Goal: Task Accomplishment & Management: Complete application form

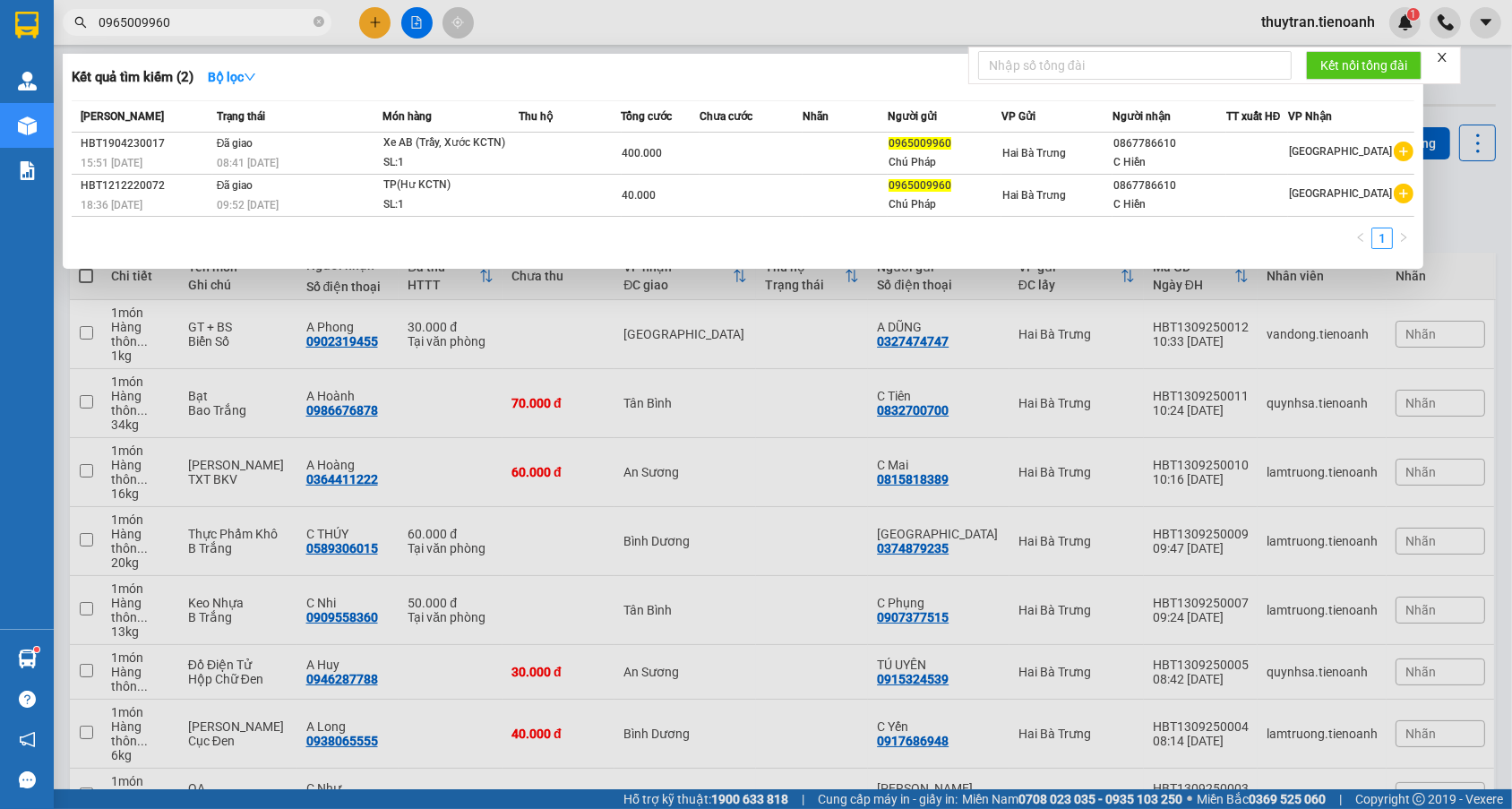
click at [212, 30] on input "0965009960" at bounding box center [204, 23] width 211 height 20
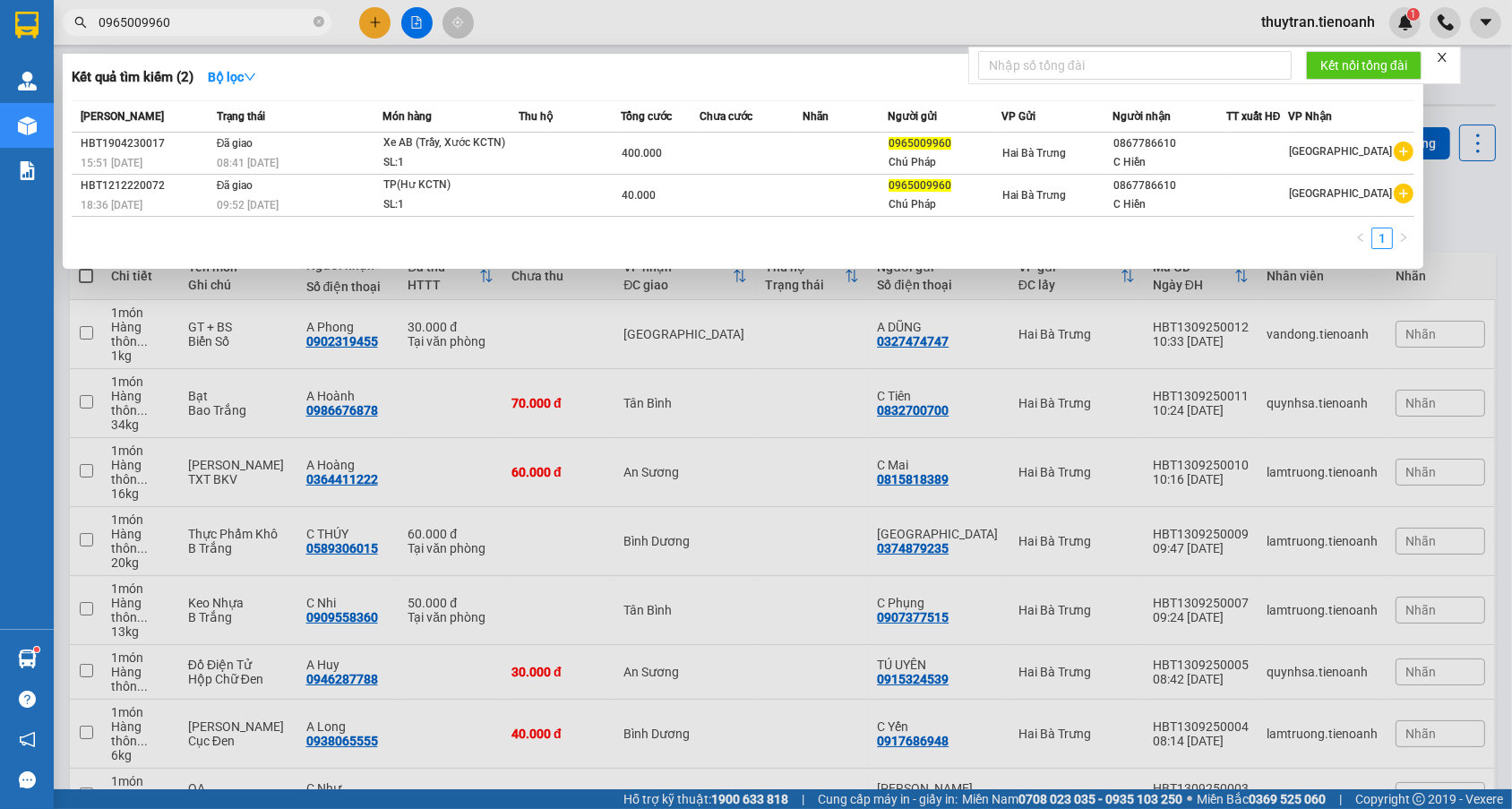
click at [246, 16] on input "0965009960" at bounding box center [204, 23] width 211 height 20
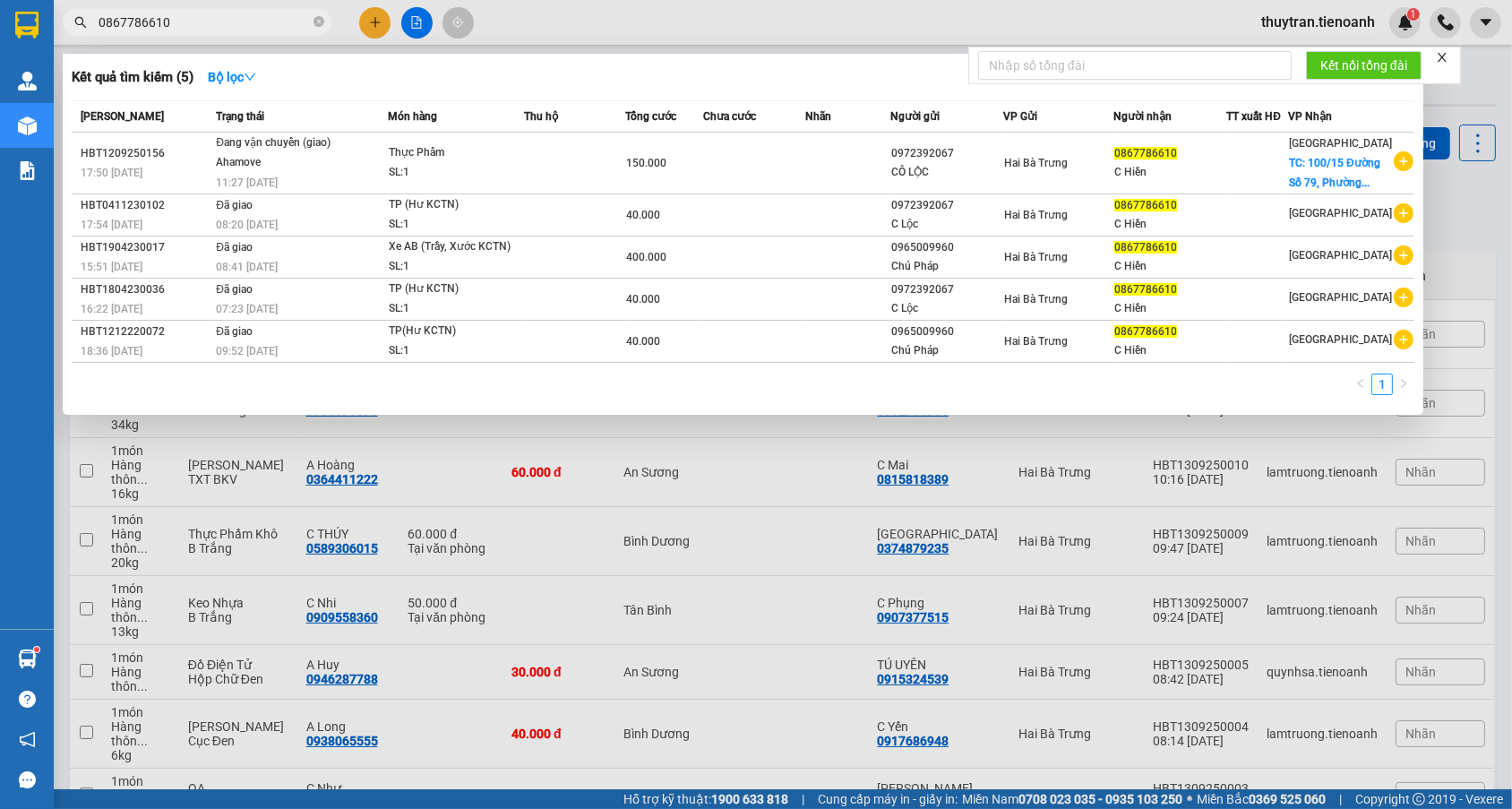
type input "0867786610"
click at [442, 127] on th "Món hàng" at bounding box center [456, 116] width 136 height 31
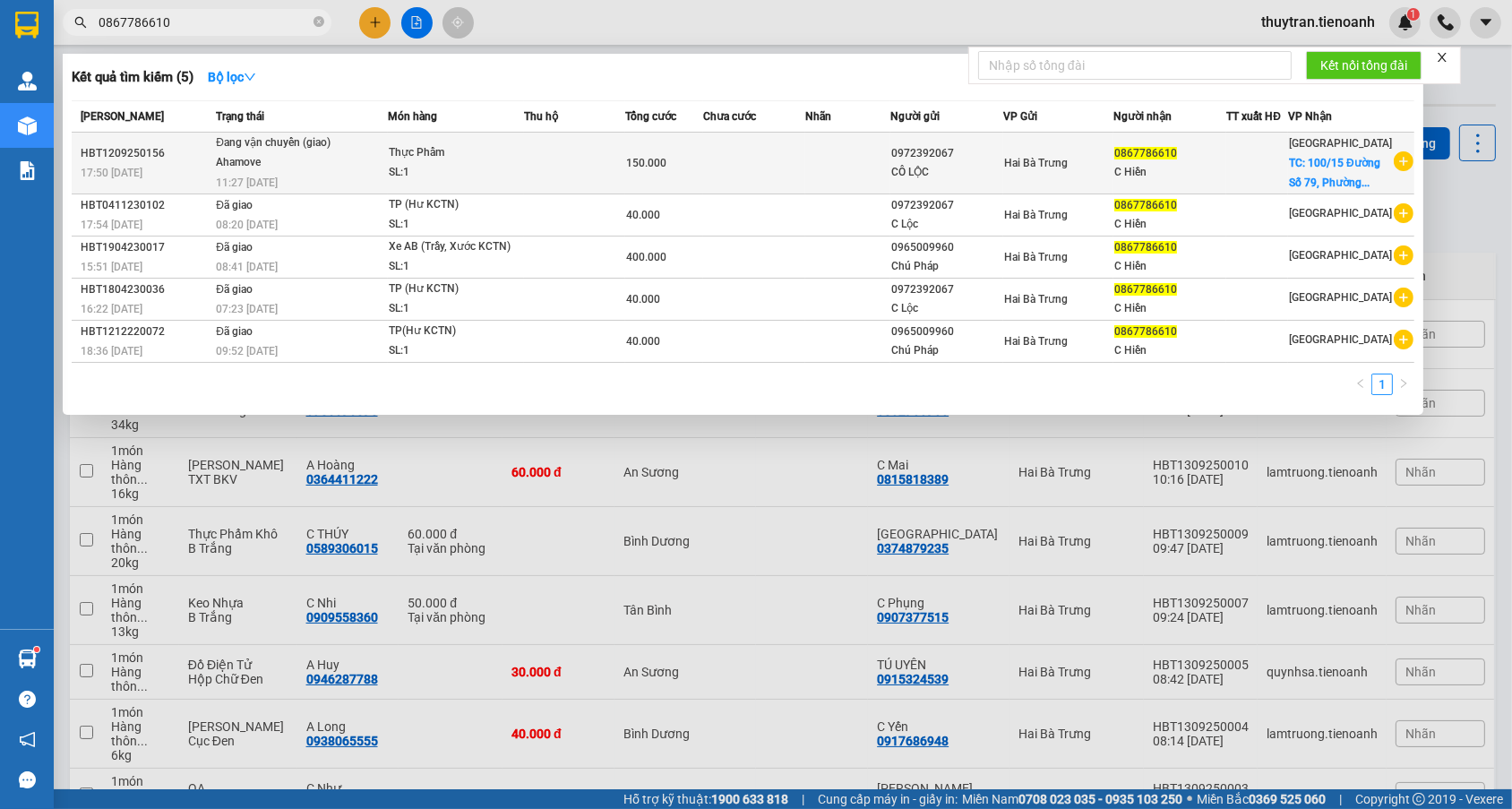
click at [459, 163] on div "SL: 1" at bounding box center [456, 173] width 135 height 20
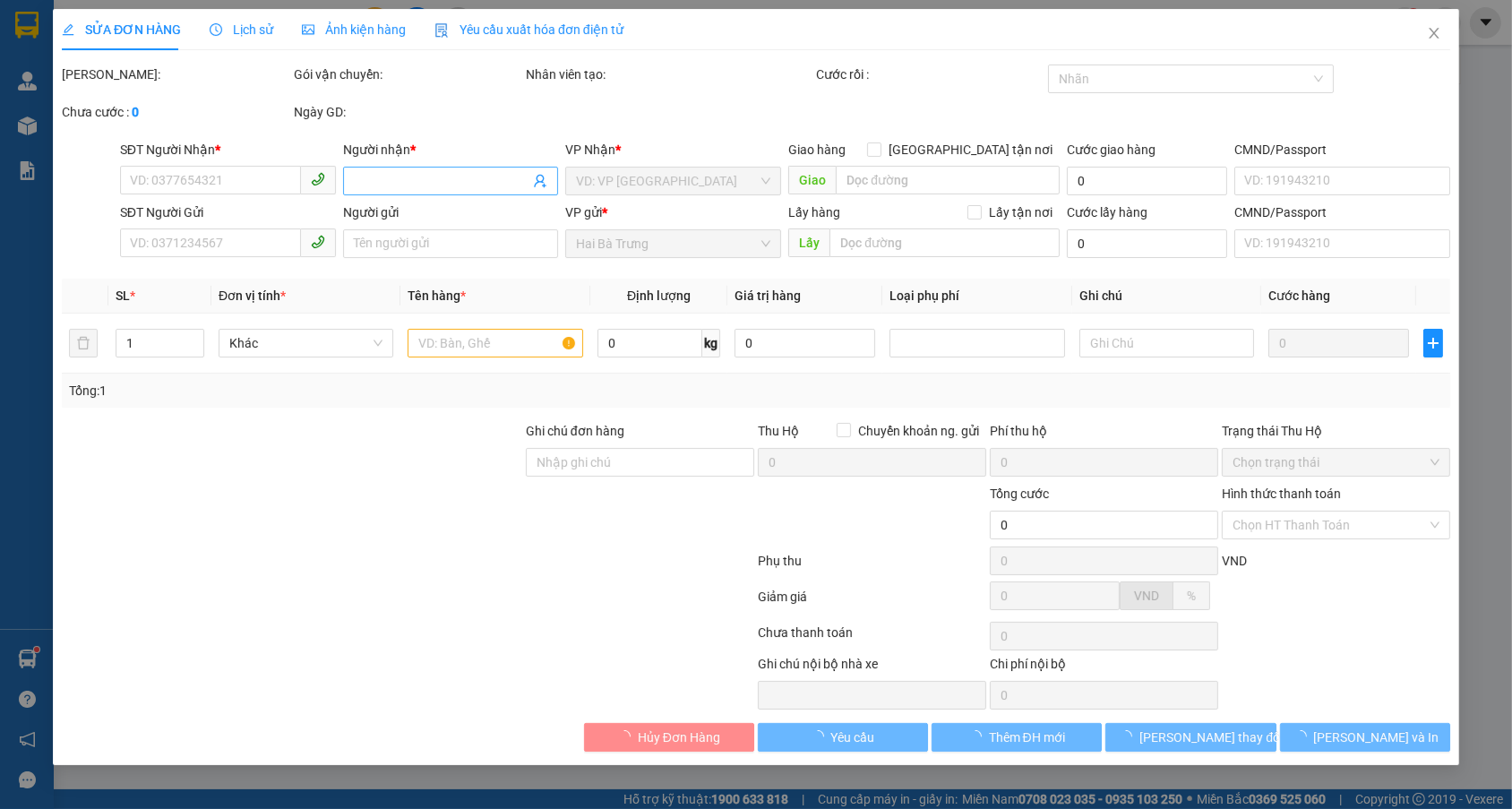
type input "0867786610"
type input "C Hiền"
checkbox input "true"
type input "[STREET_ADDRESS]"
type input "0972392067"
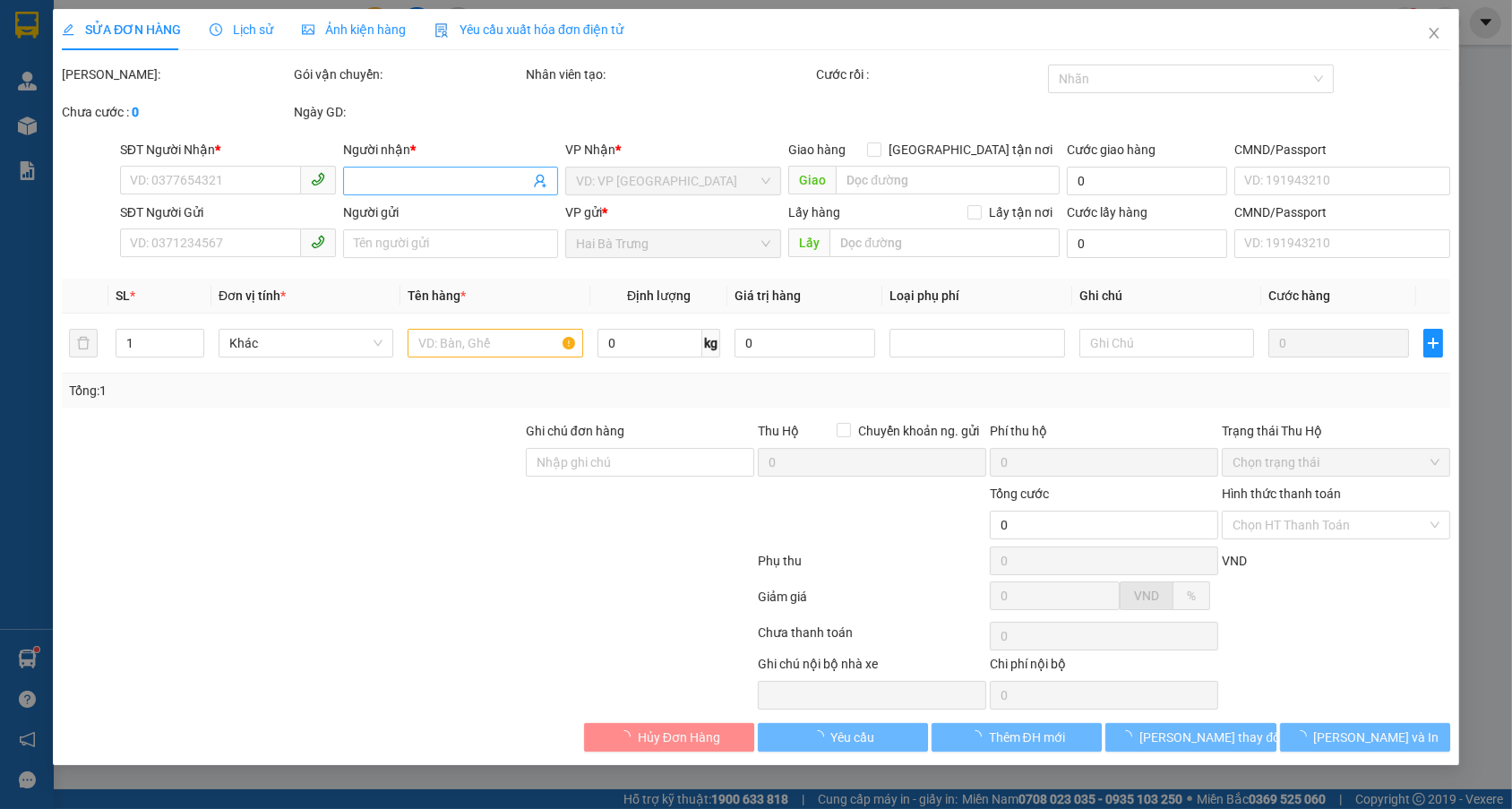
type input "CÔ LỘC"
type input "150.000"
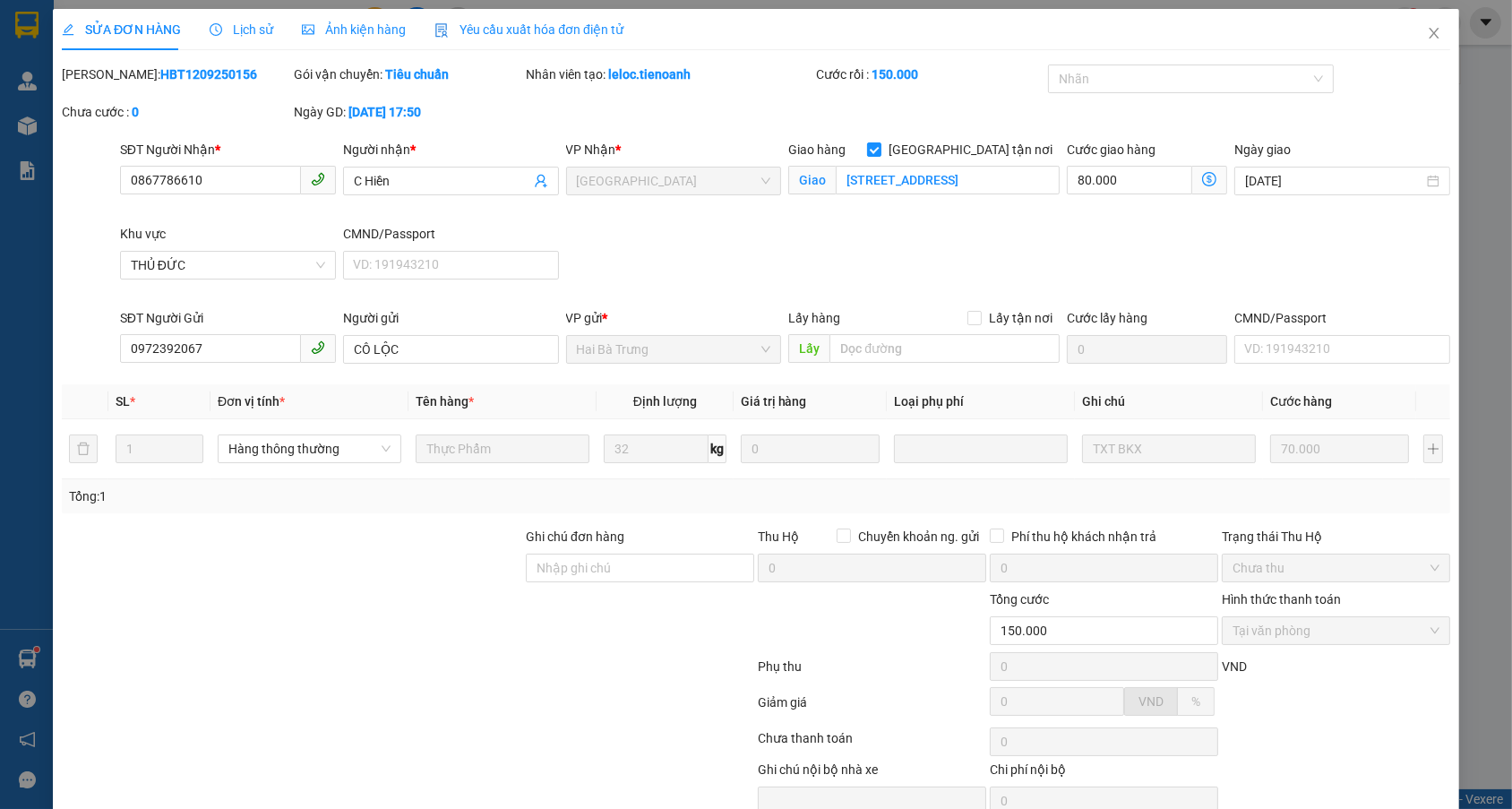
click at [689, 295] on div "SĐT Người Nhận * 0867786610 Người nhận * C Hiền VP Nhận * [GEOGRAPHIC_DATA] tận…" at bounding box center [785, 224] width 1337 height 168
click at [1427, 37] on icon "close" at bounding box center [1434, 34] width 15 height 15
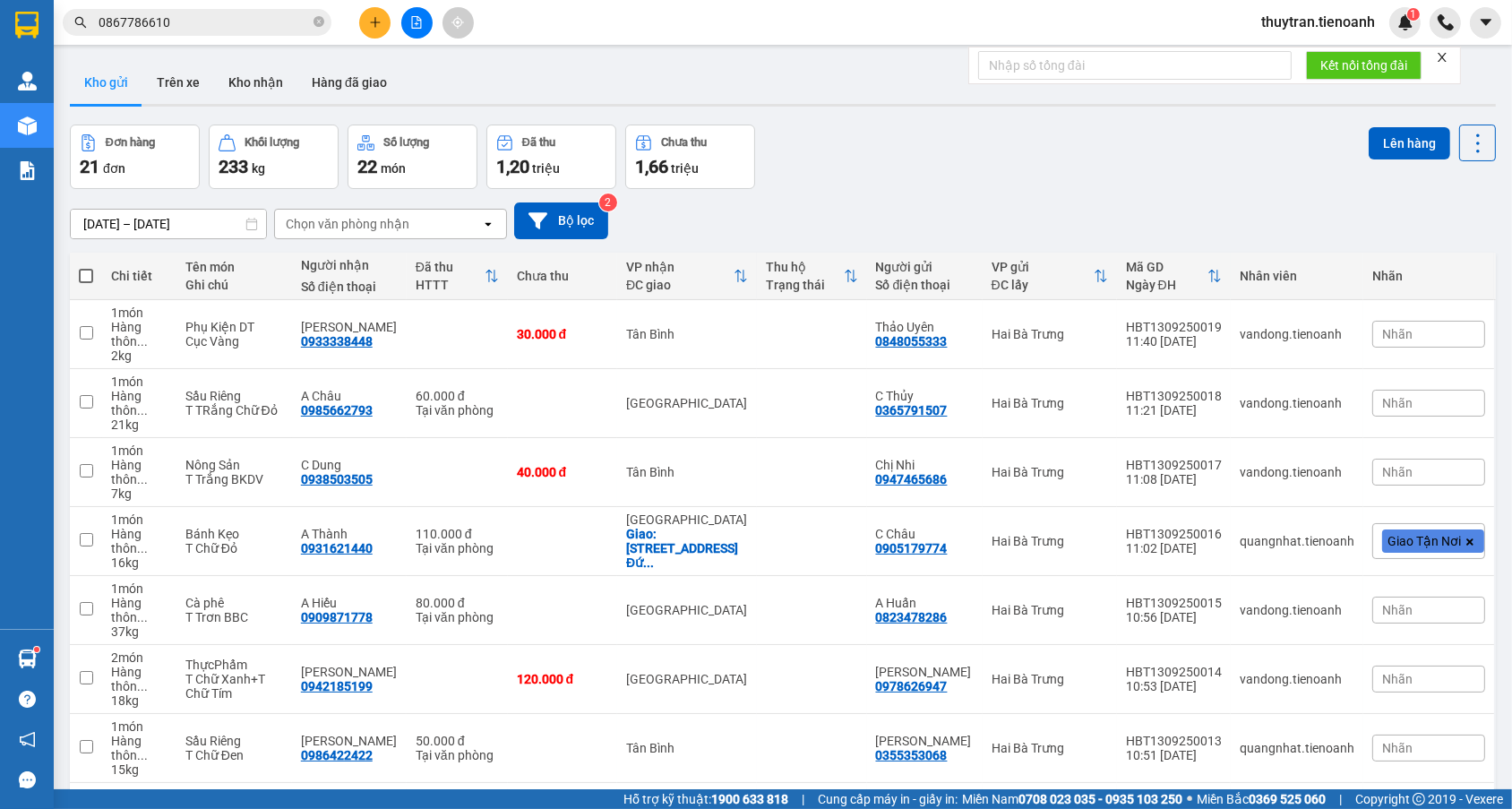
click at [220, 25] on input "0867786610" at bounding box center [204, 23] width 211 height 20
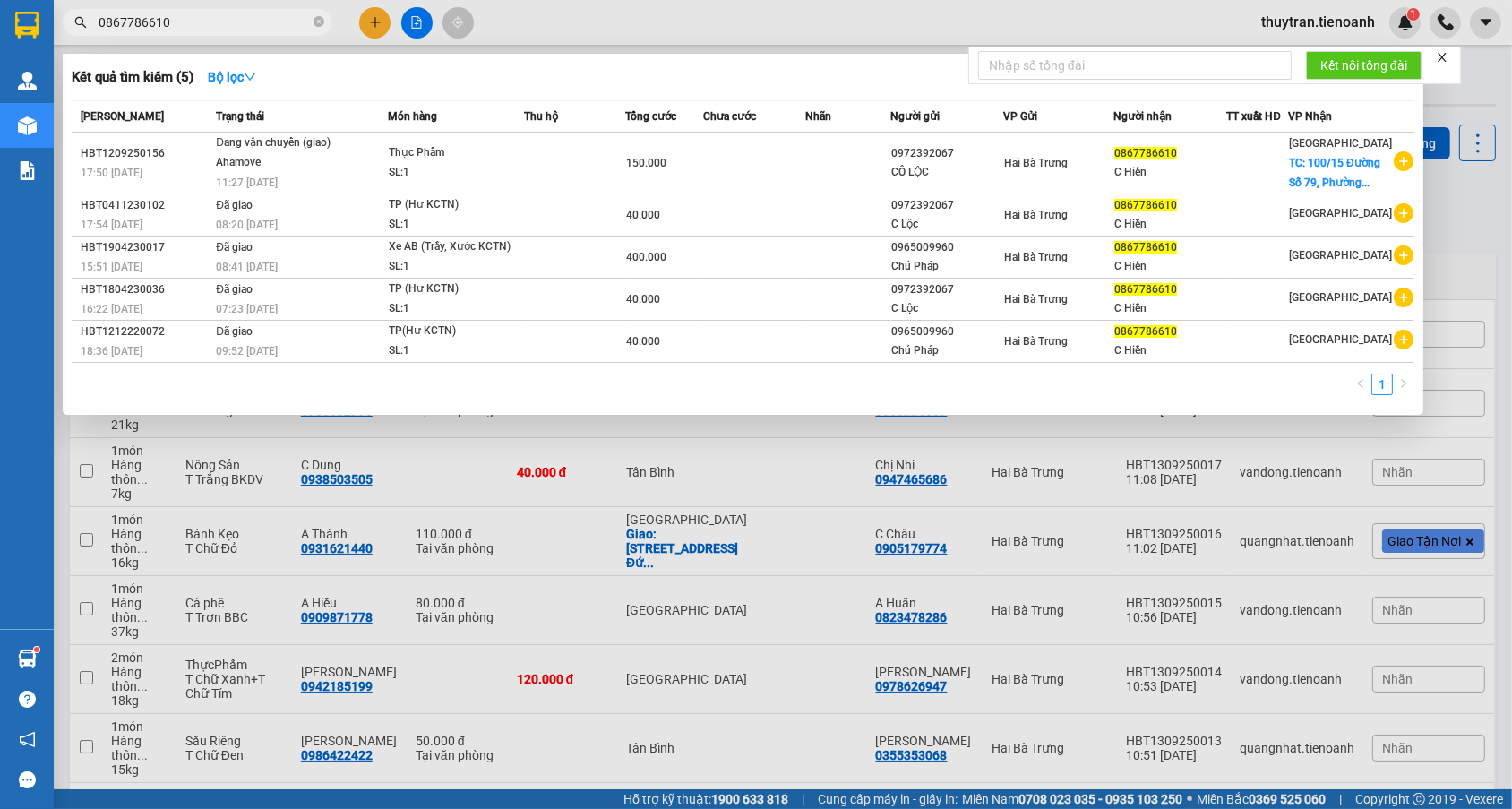
click at [537, 17] on div at bounding box center [756, 404] width 1512 height 809
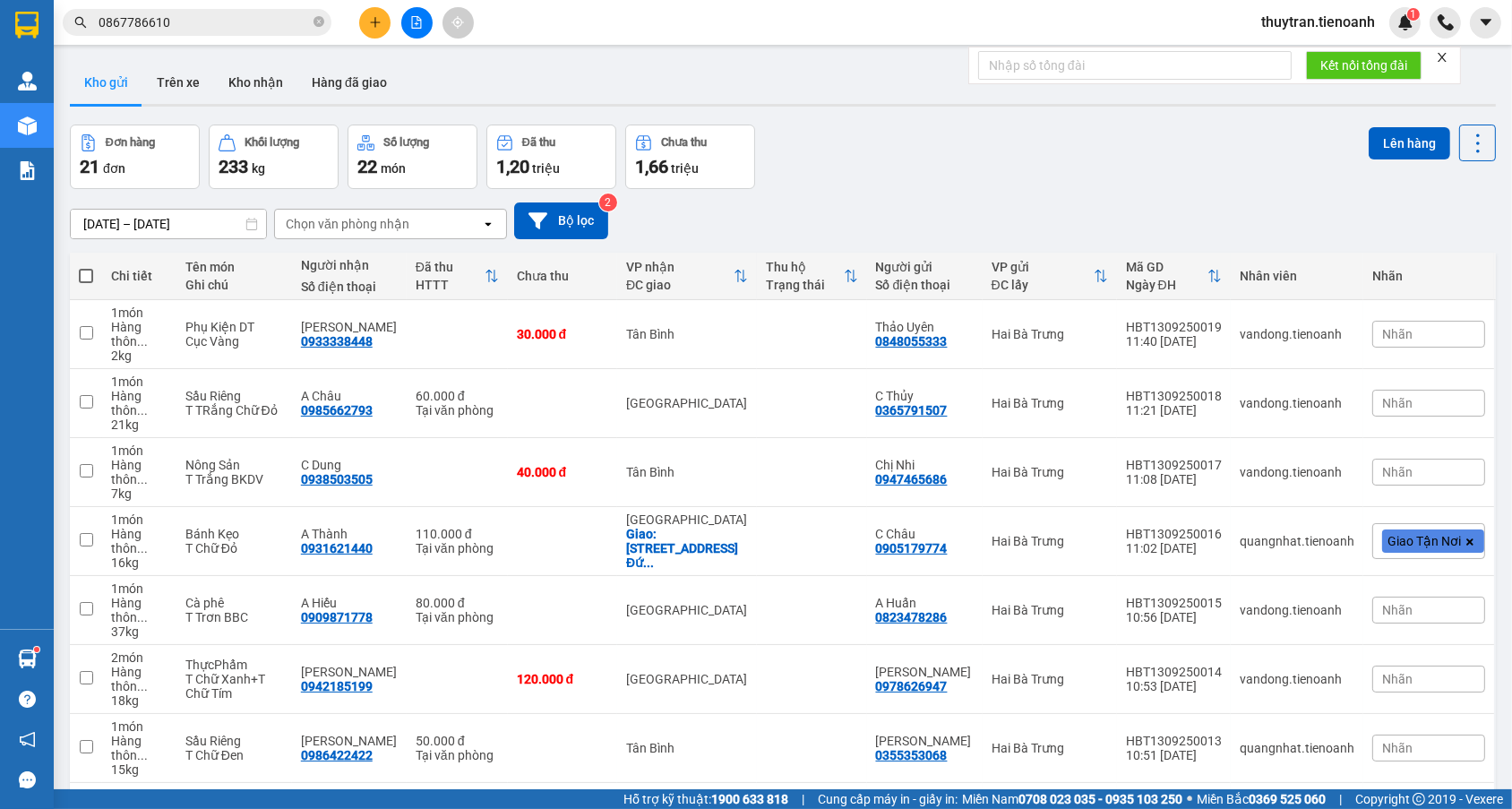
click at [255, 32] on span "0867786610" at bounding box center [197, 23] width 269 height 27
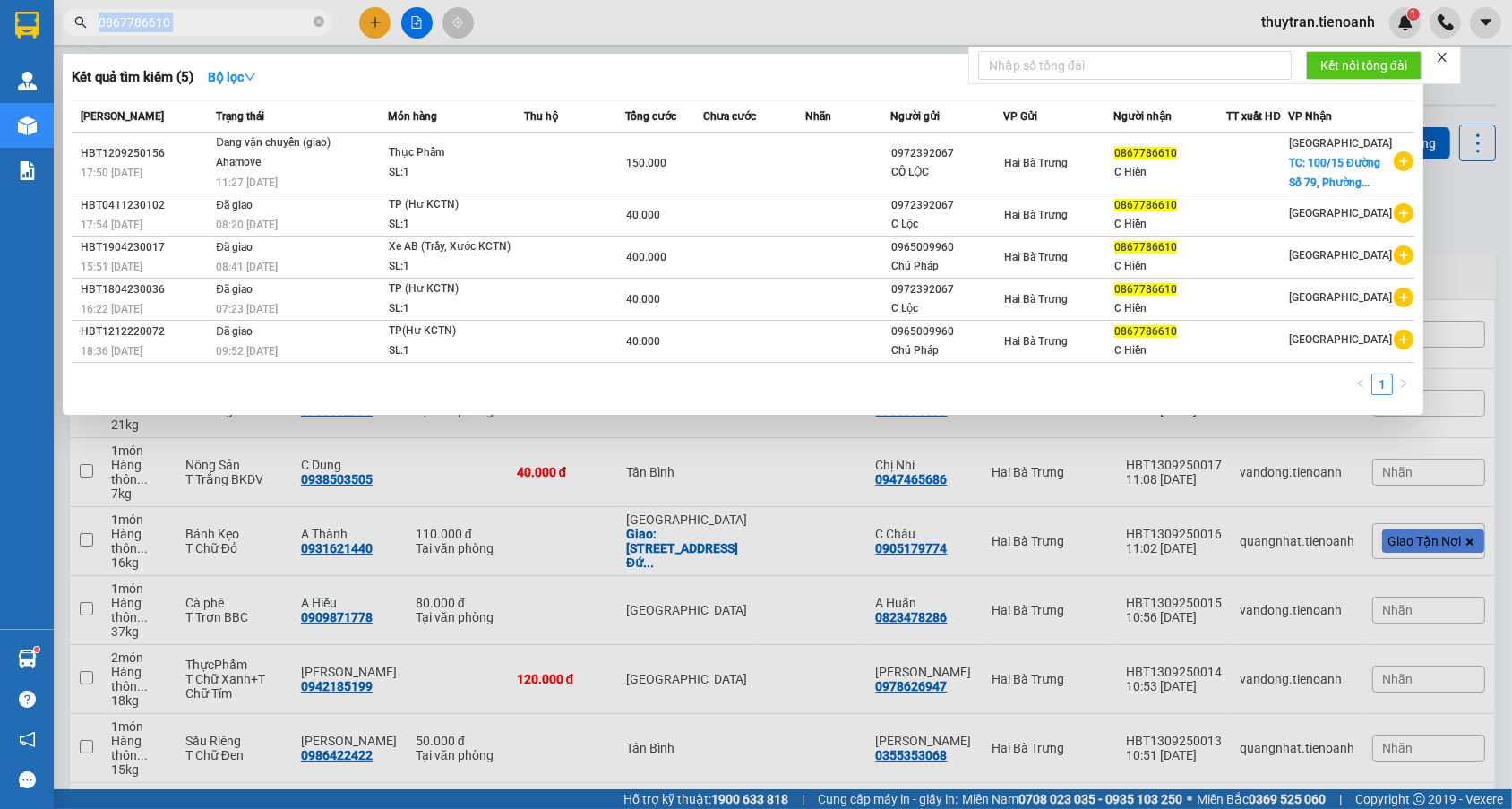
click at [255, 32] on span "0867786610" at bounding box center [197, 23] width 269 height 27
click at [251, 30] on input "0867786610" at bounding box center [204, 23] width 211 height 20
paste input "907208555"
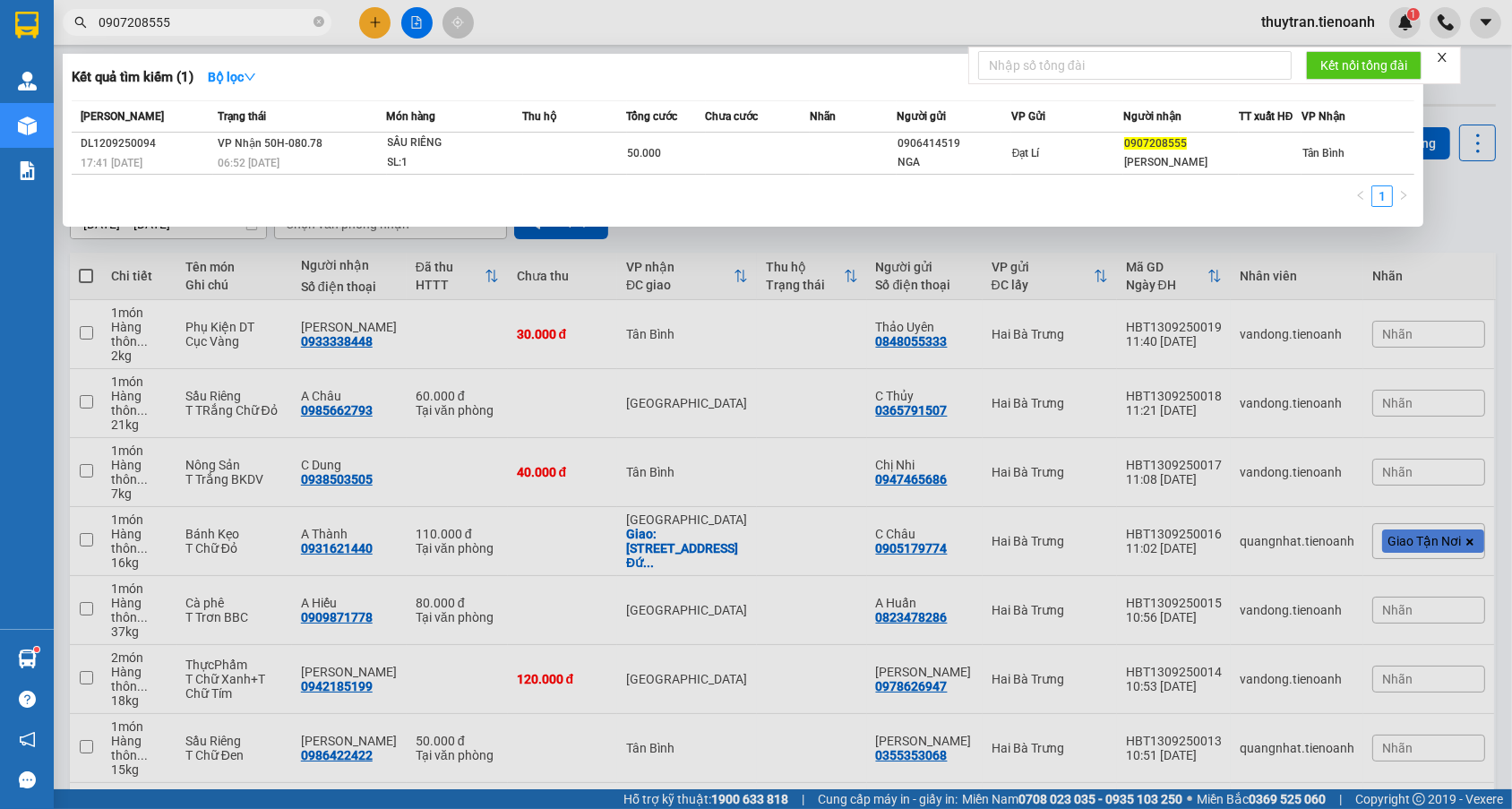
type input "0907208555"
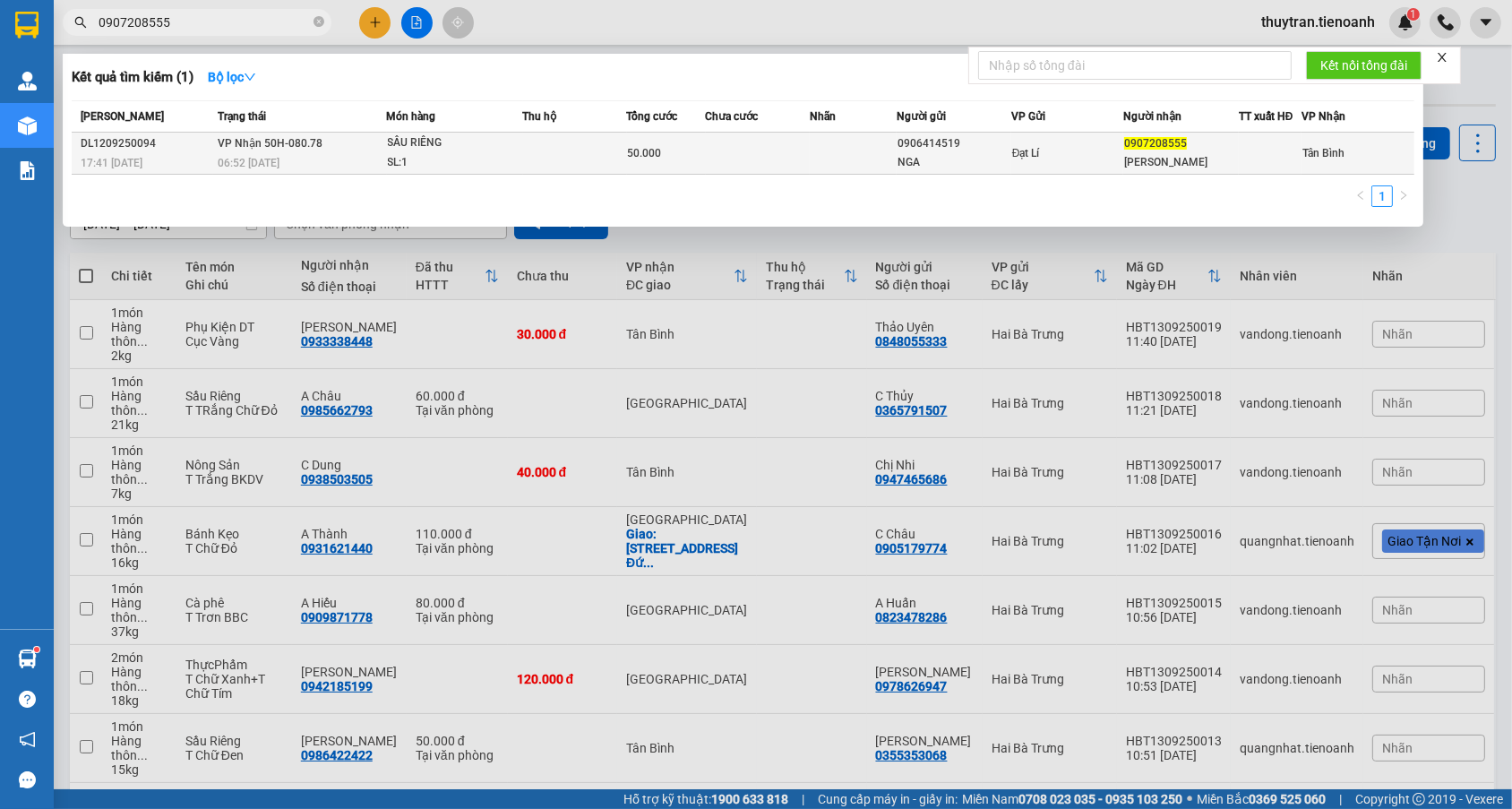
click at [535, 165] on td at bounding box center [575, 154] width 104 height 42
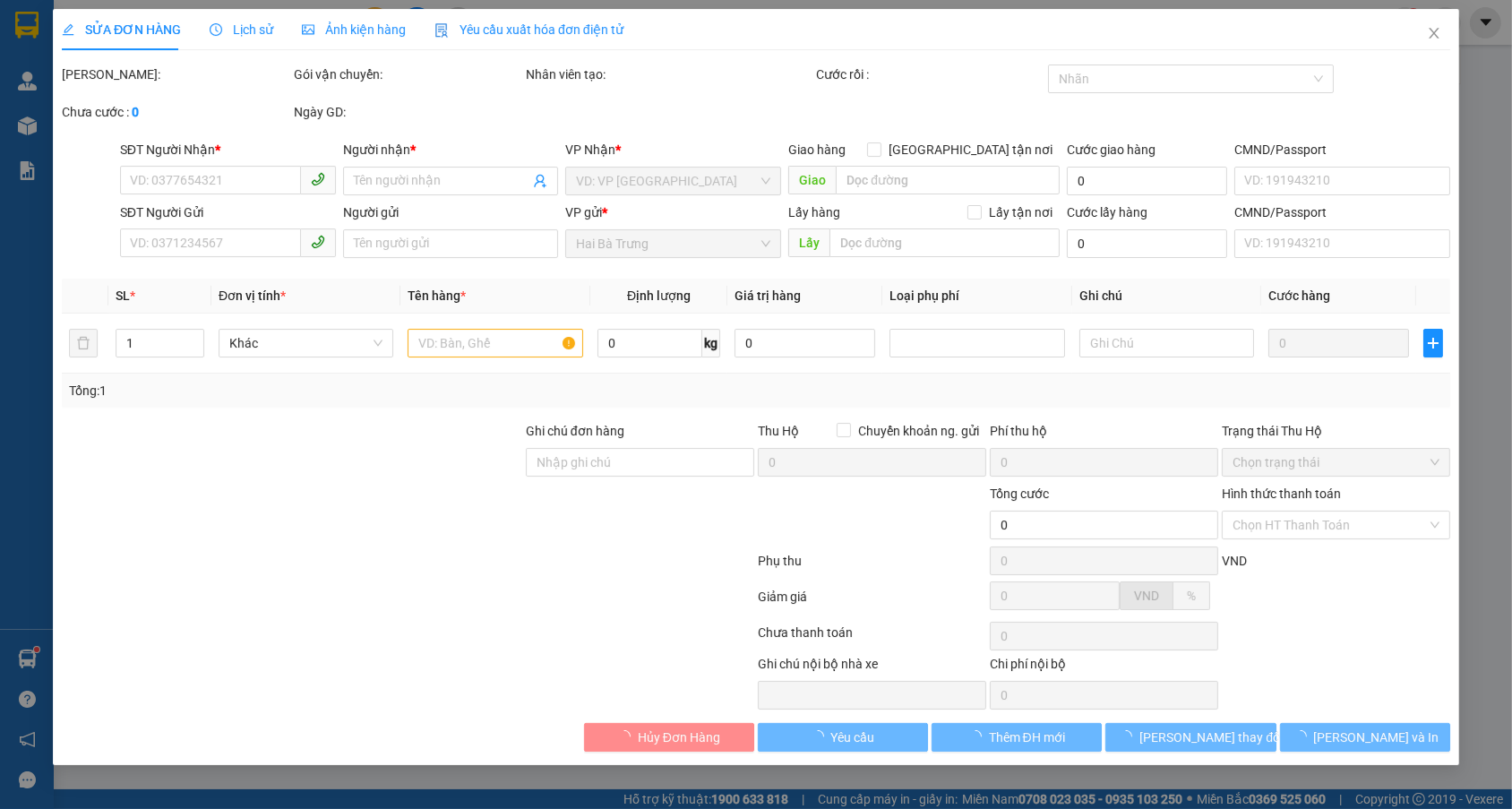
type input "0907208555"
type input "[PERSON_NAME]"
type input "0906414519"
type input "NGA"
type input "50.000"
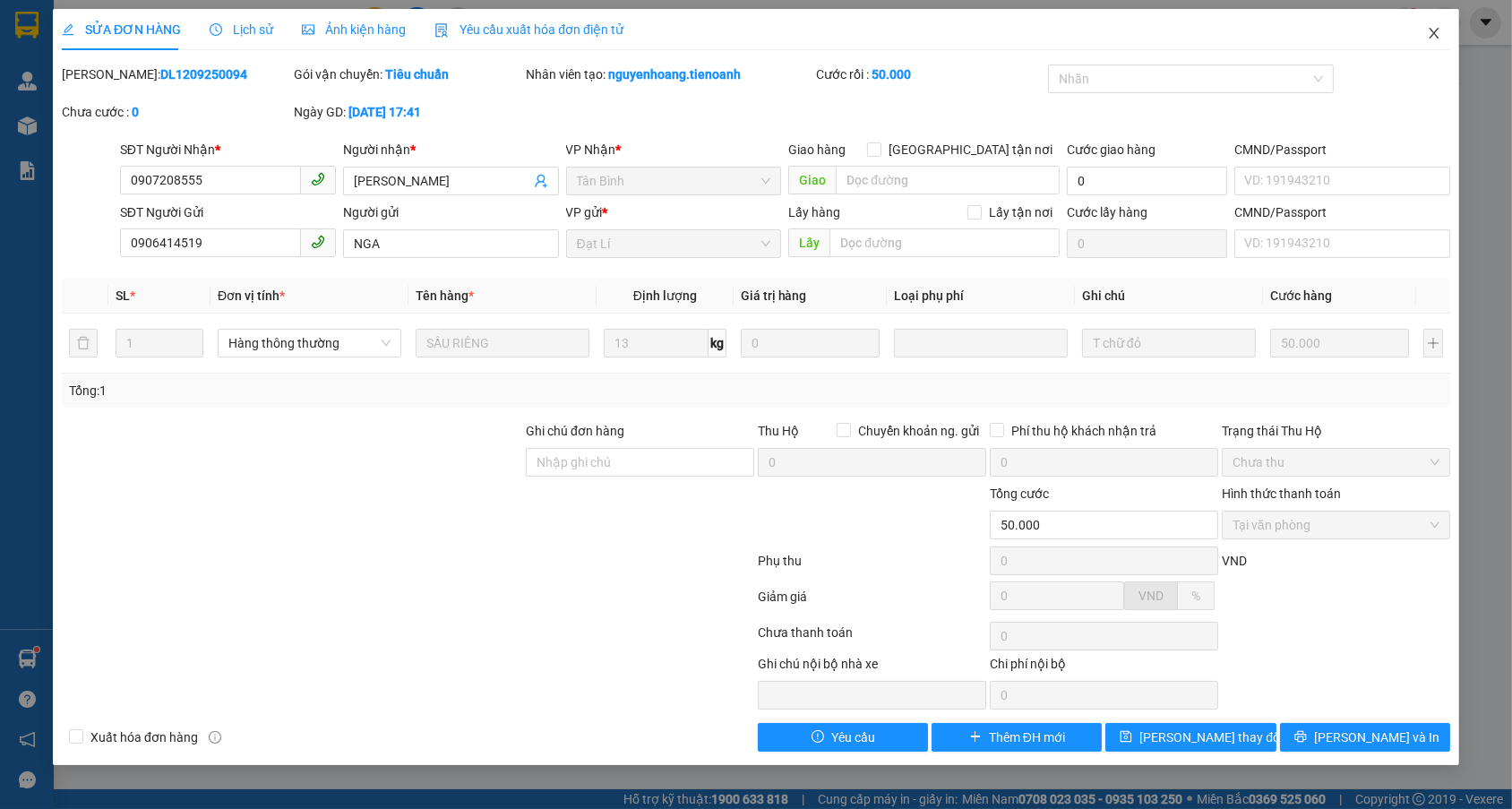
click at [1430, 30] on icon "close" at bounding box center [1433, 34] width 10 height 11
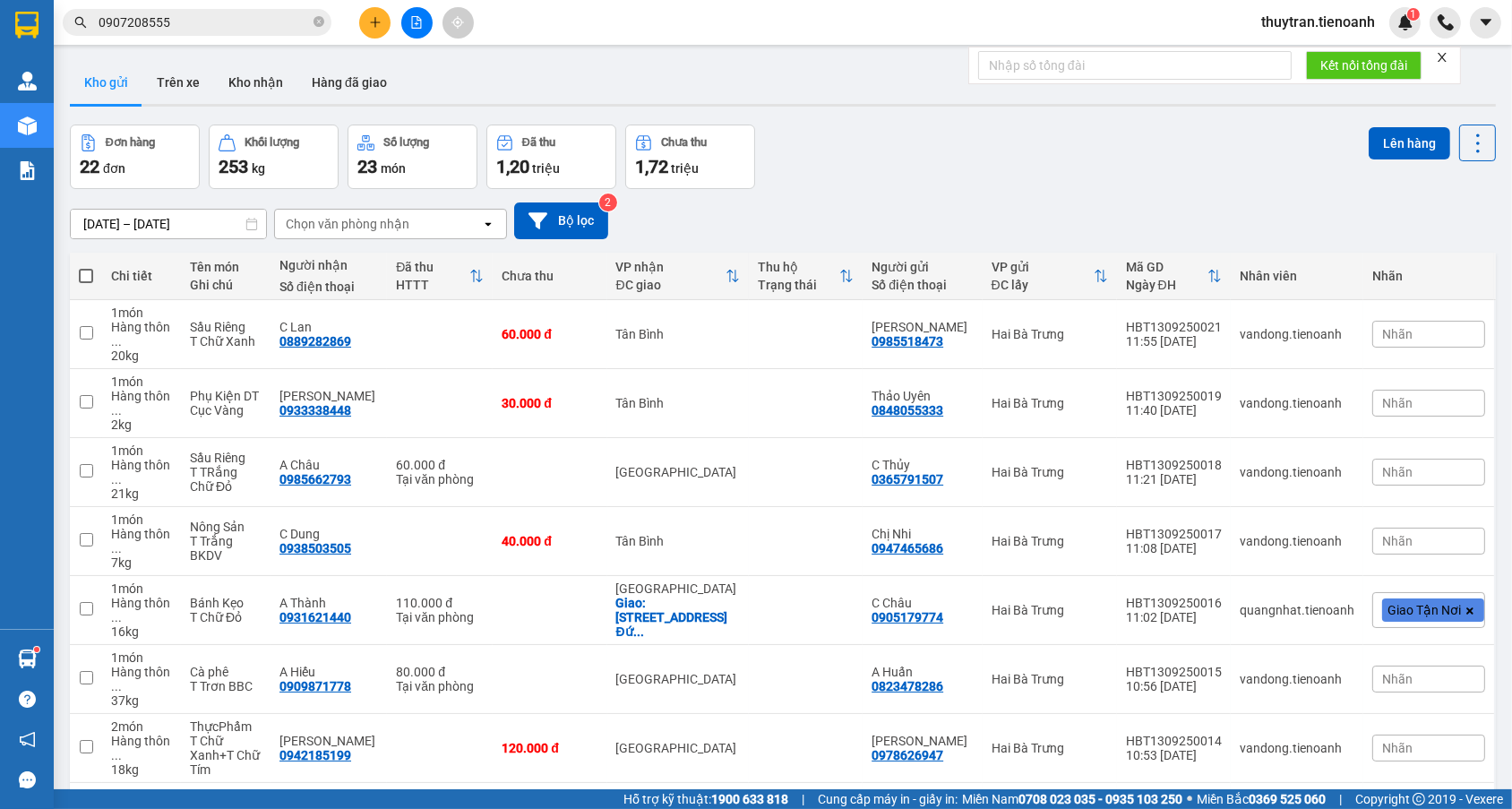
click at [260, 36] on div "Kết quả tìm kiếm ( 1 ) Bộ lọc Mã ĐH Trạng thái Món hàng Thu hộ Tổng cước Chưa c…" at bounding box center [175, 23] width 349 height 31
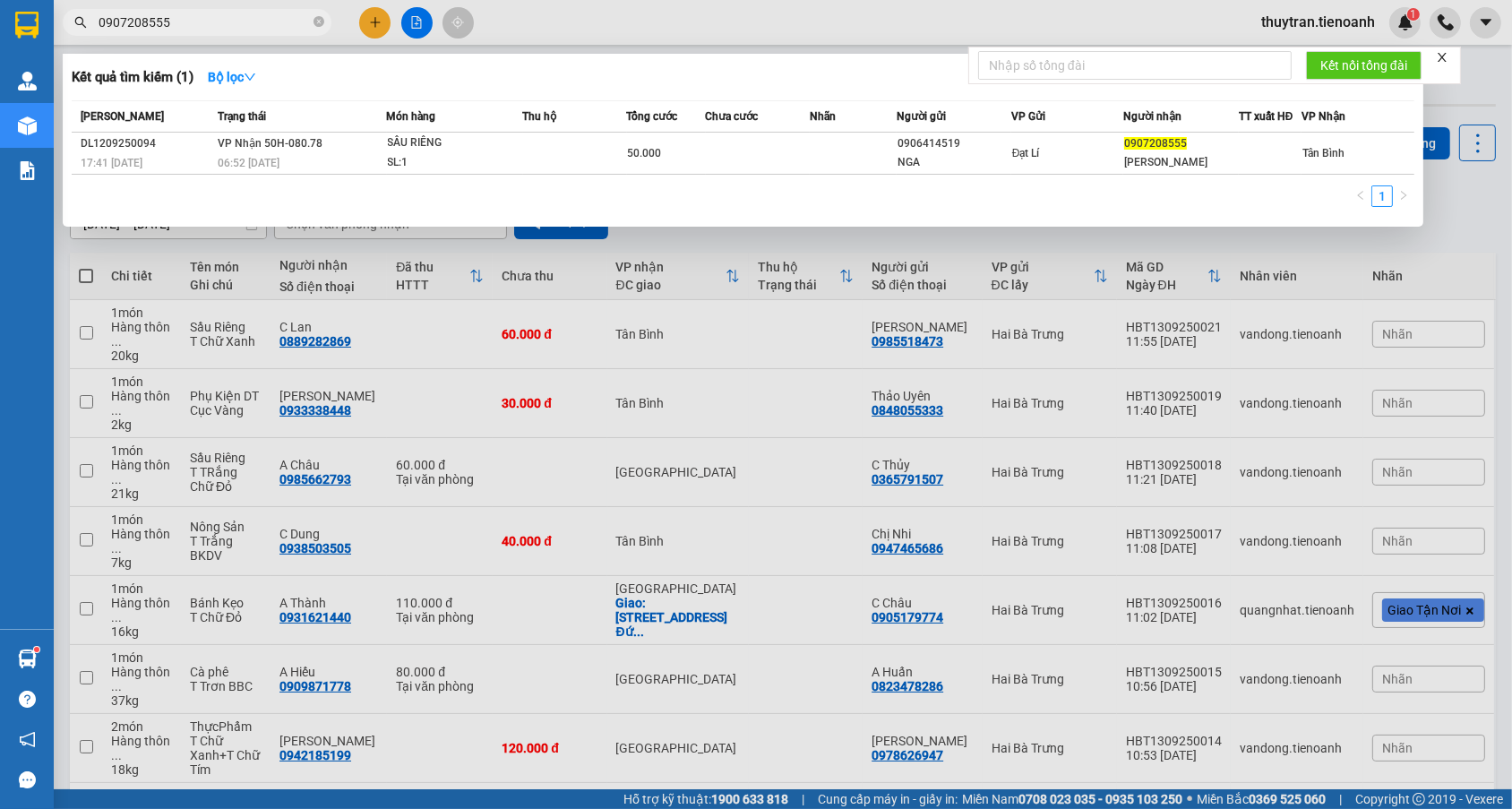
click at [255, 14] on input "0907208555" at bounding box center [204, 23] width 211 height 20
paste input "38310100"
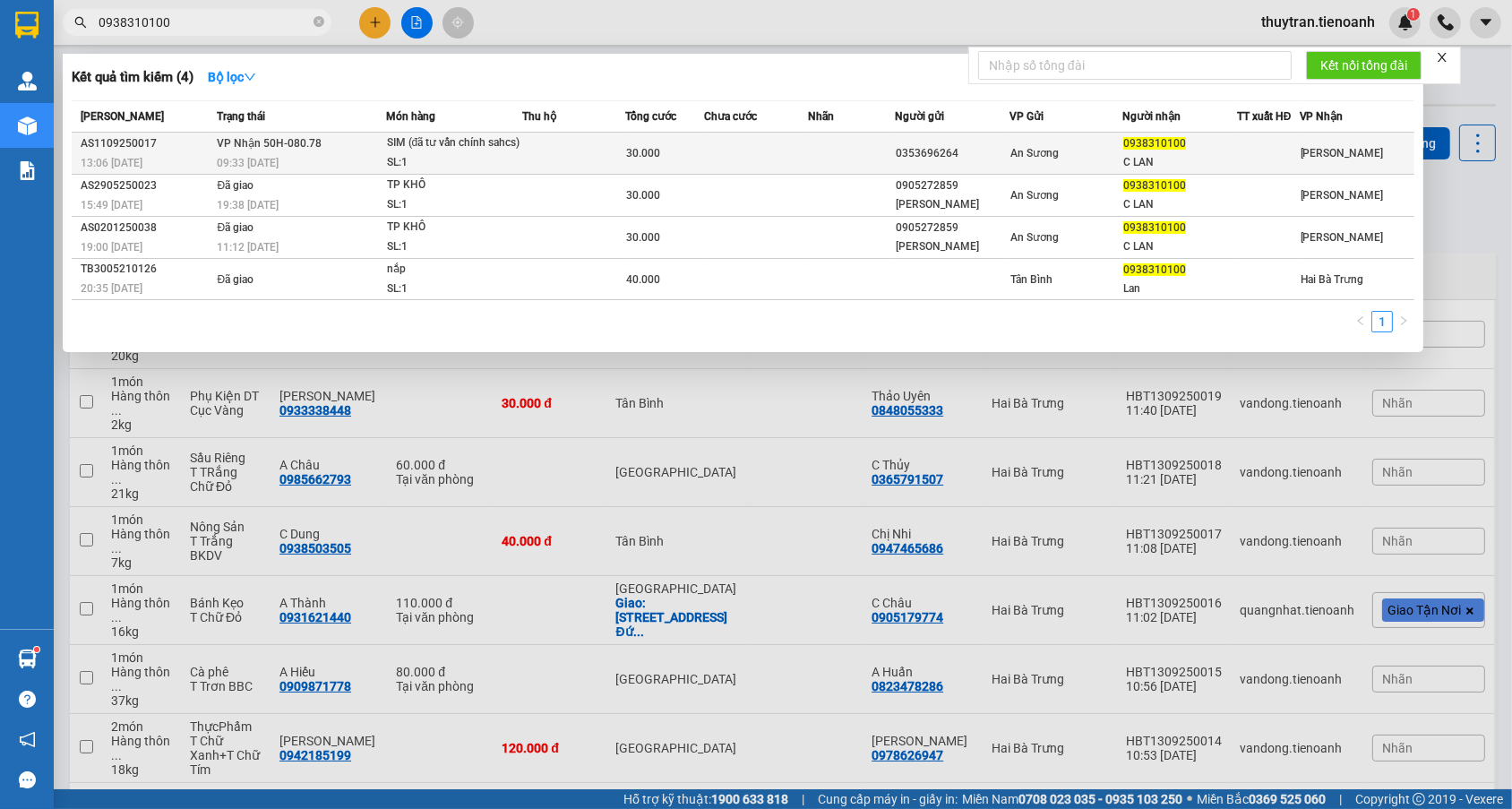
type input "0938310100"
click at [403, 155] on div "SL: 1" at bounding box center [455, 163] width 135 height 20
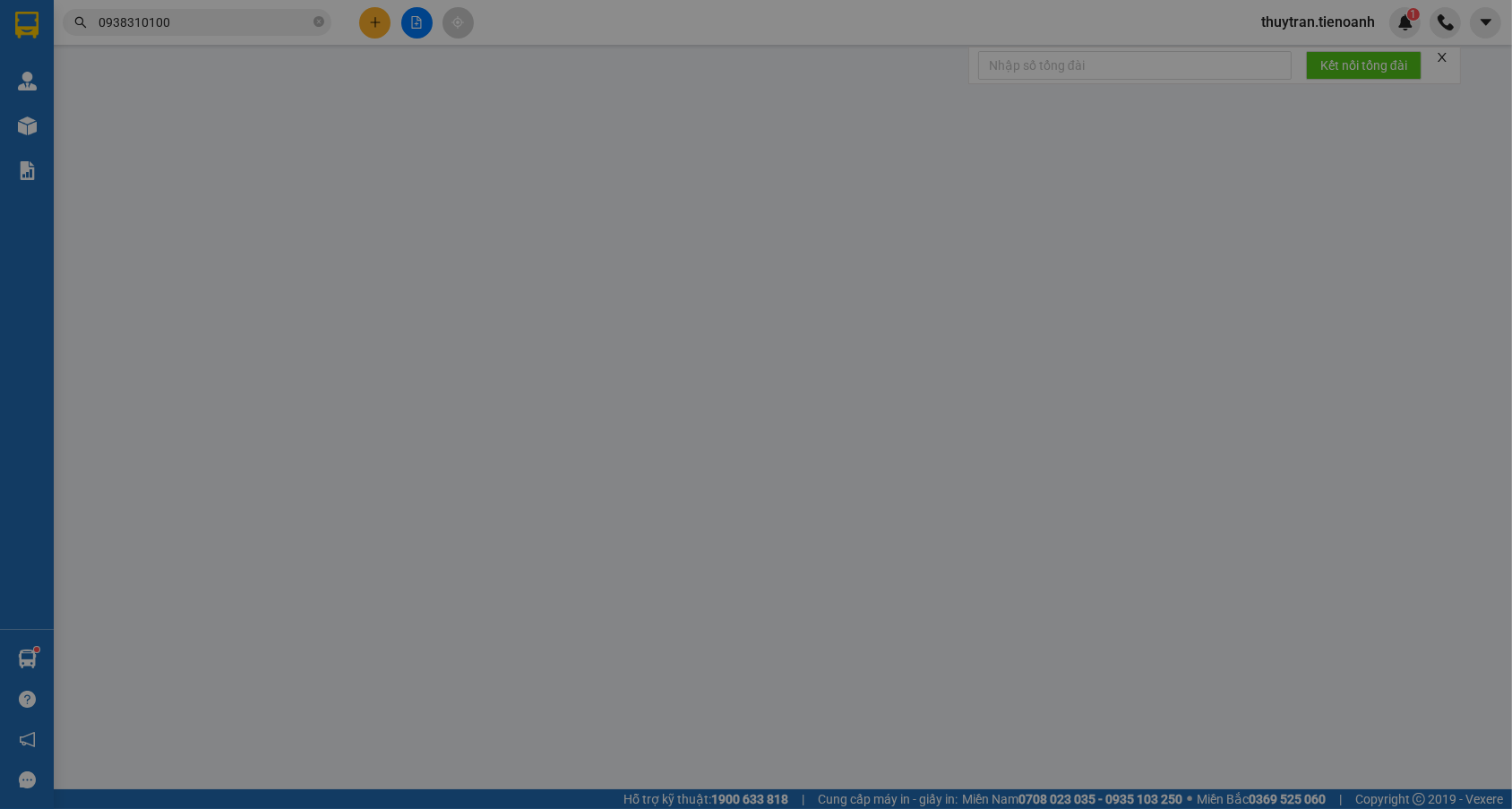
type input "0938310100"
type input "C LAN"
type input "0353696264"
type input "30.000"
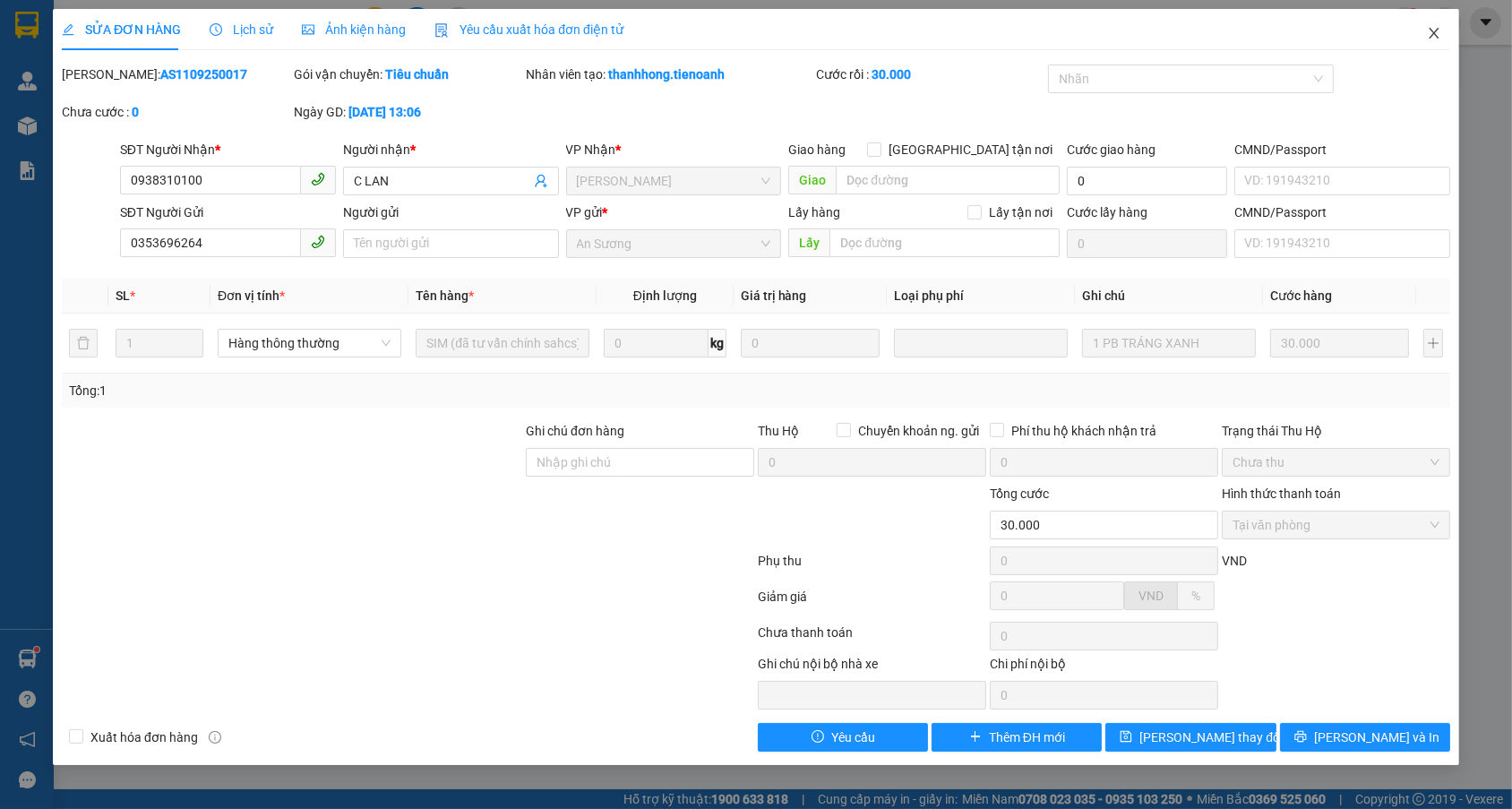
click at [1444, 35] on span "Close" at bounding box center [1434, 34] width 50 height 50
